Goal: Browse casually

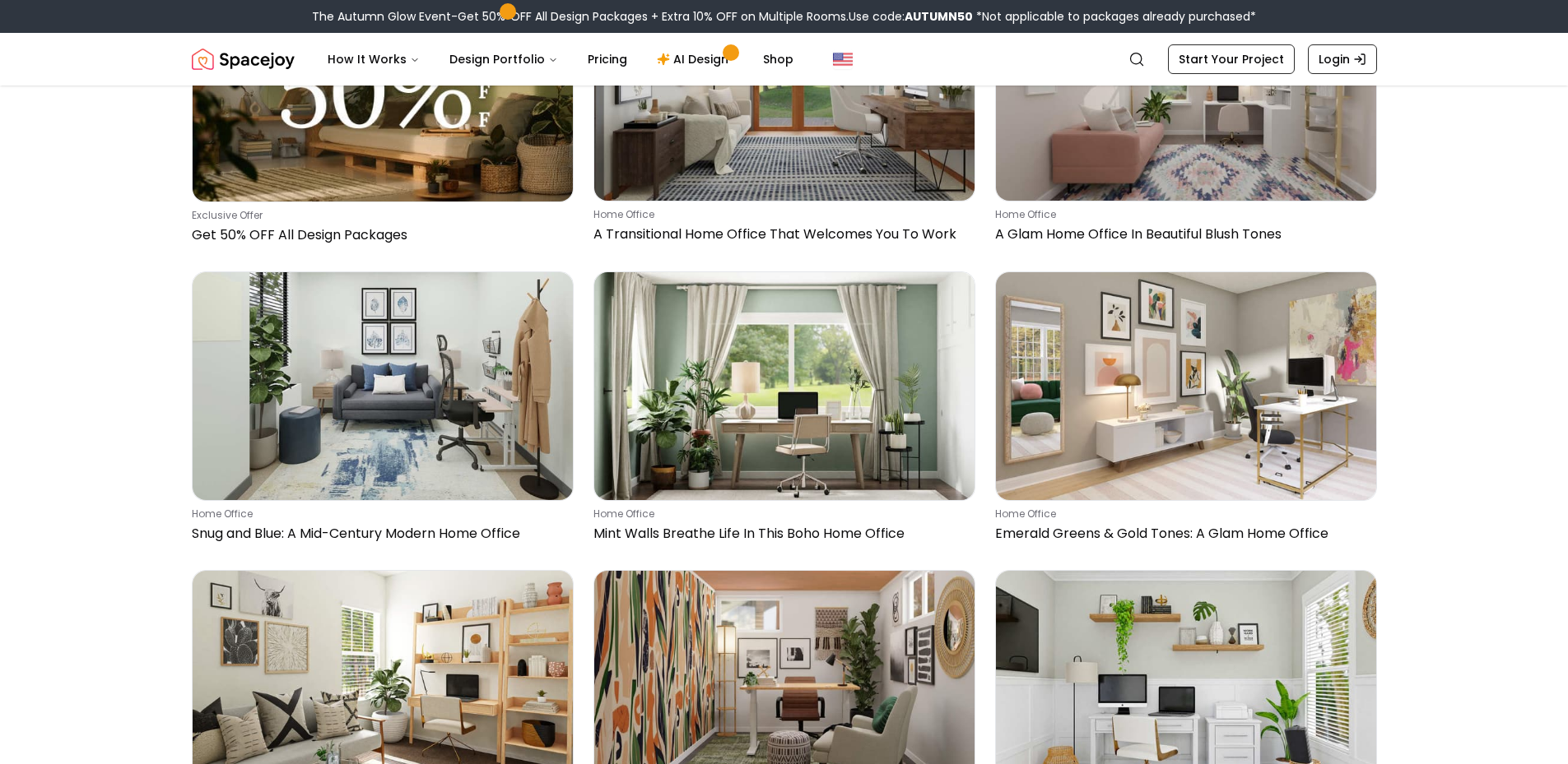
scroll to position [493, 0]
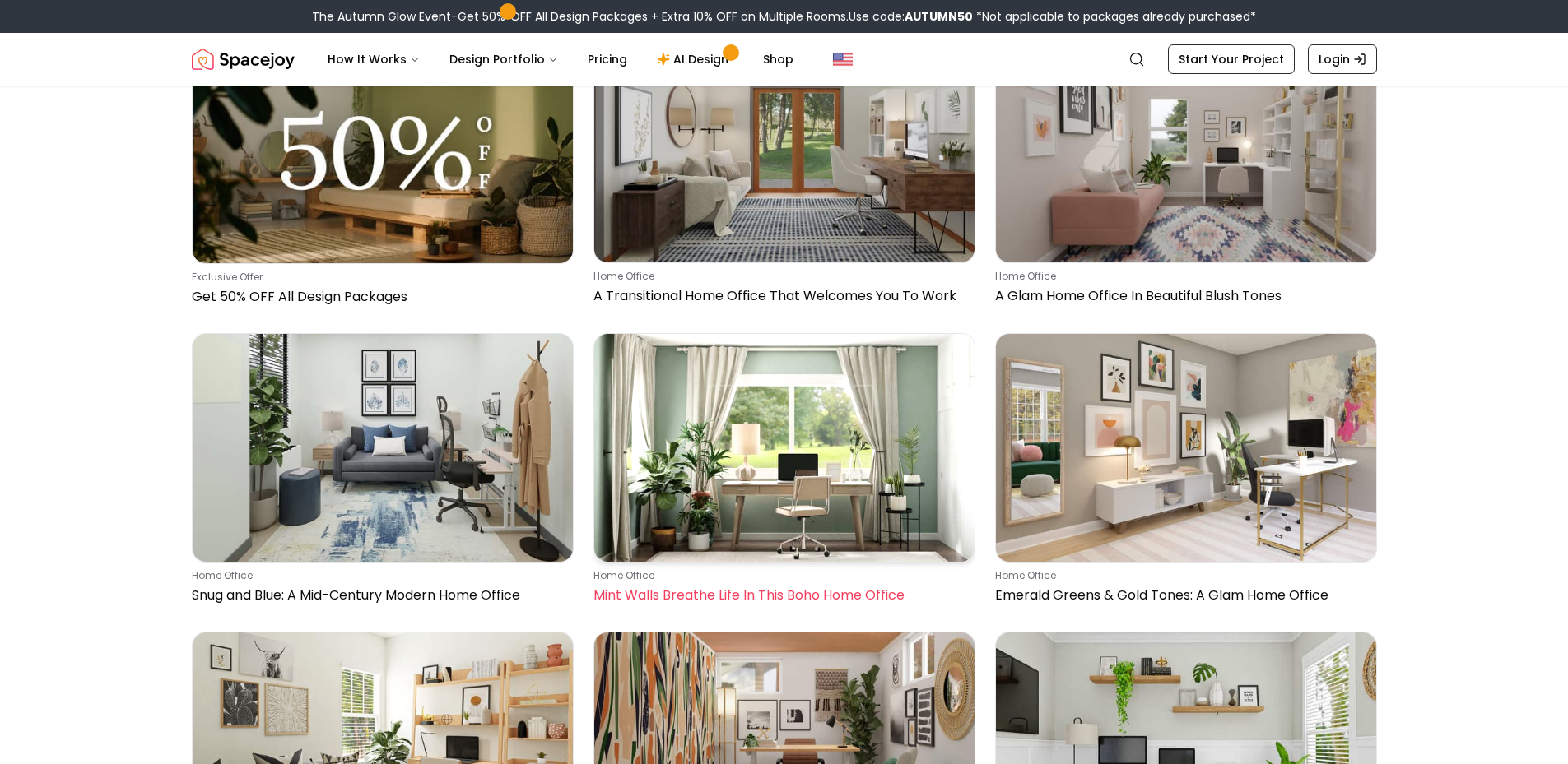
click at [753, 401] on img at bounding box center [784, 447] width 380 height 228
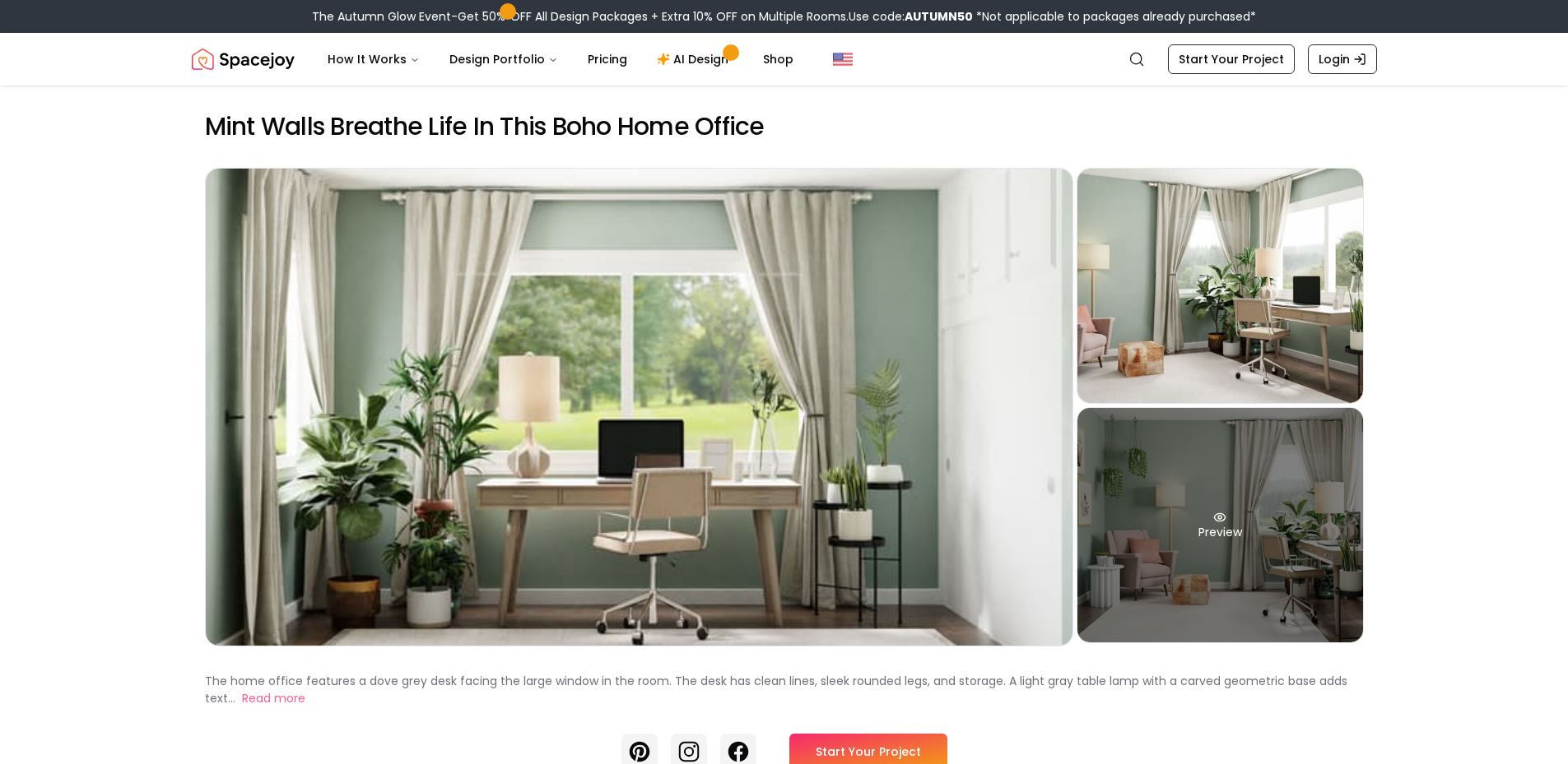
click at [1206, 537] on div "Preview" at bounding box center [1221, 525] width 286 height 234
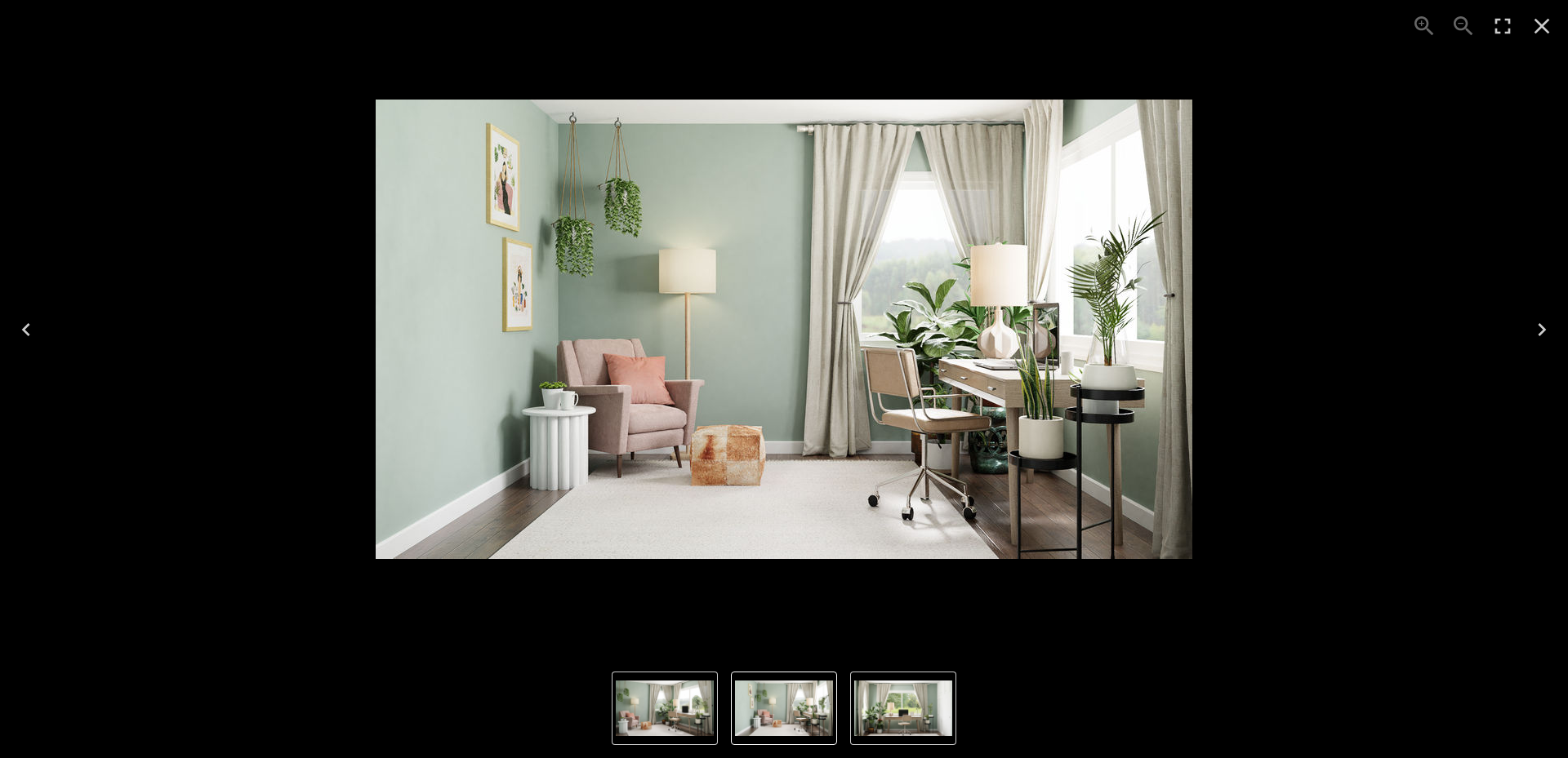
click at [1542, 28] on icon "Close" at bounding box center [1542, 26] width 16 height 16
